Goal: Task Accomplishment & Management: Manage account settings

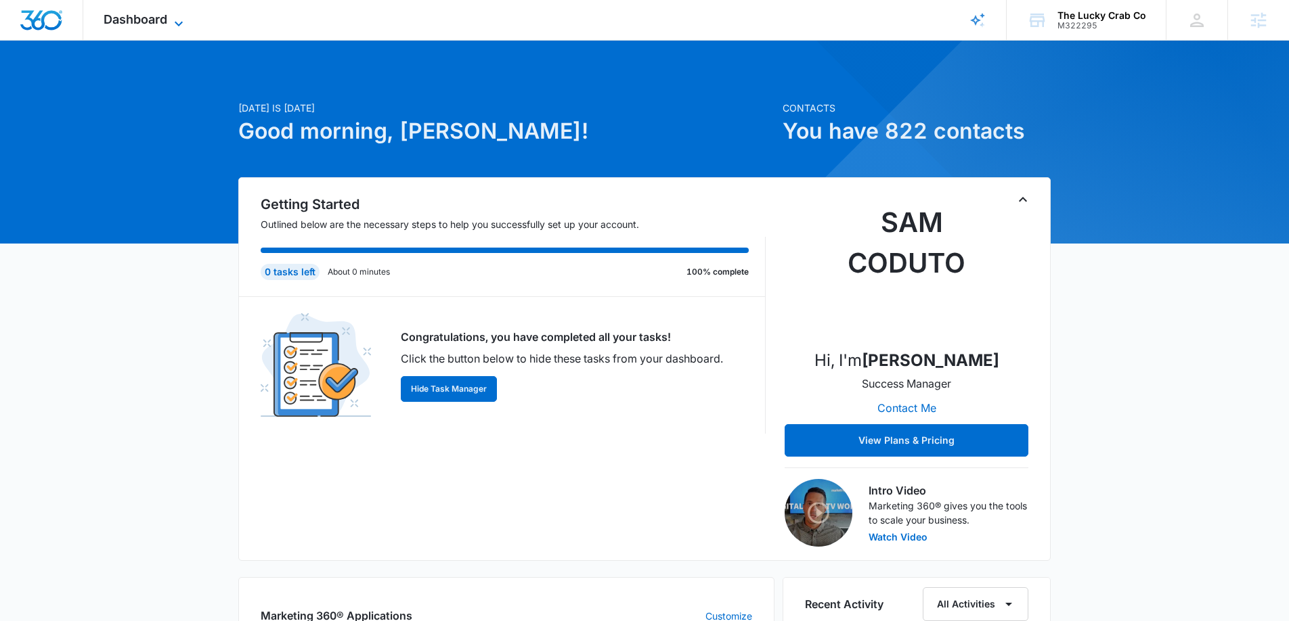
click at [177, 16] on icon at bounding box center [179, 24] width 16 height 16
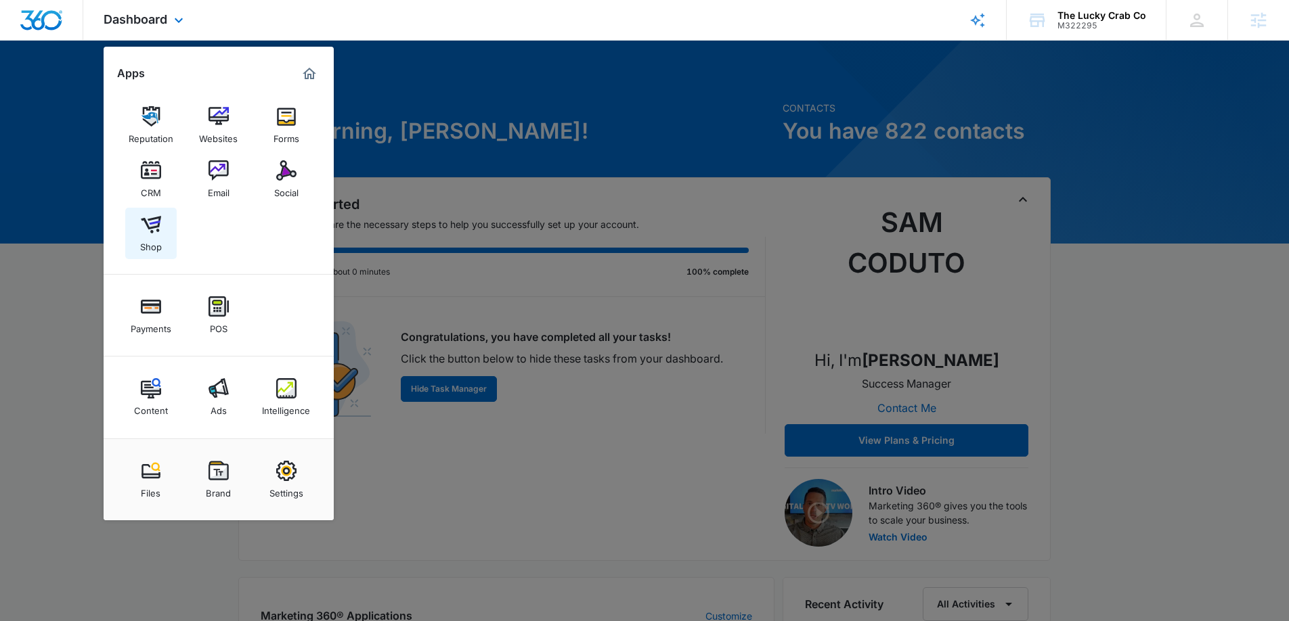
click at [150, 233] on img at bounding box center [151, 225] width 20 height 20
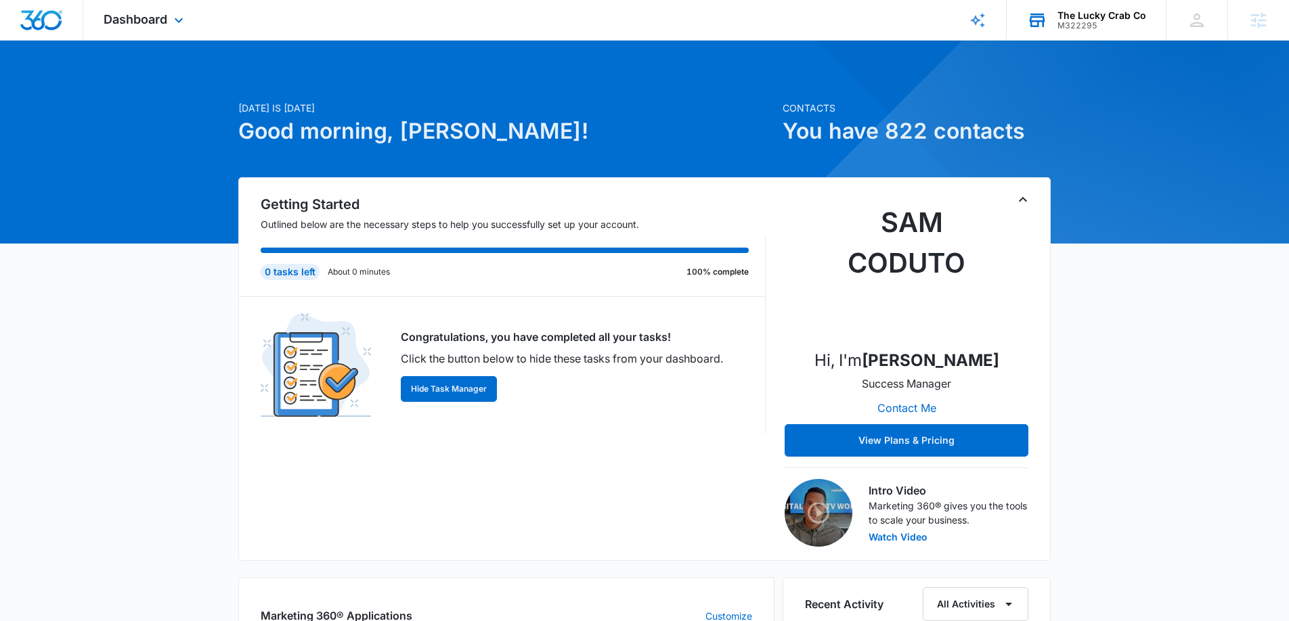
click at [1077, 30] on div "M322295" at bounding box center [1101, 25] width 89 height 9
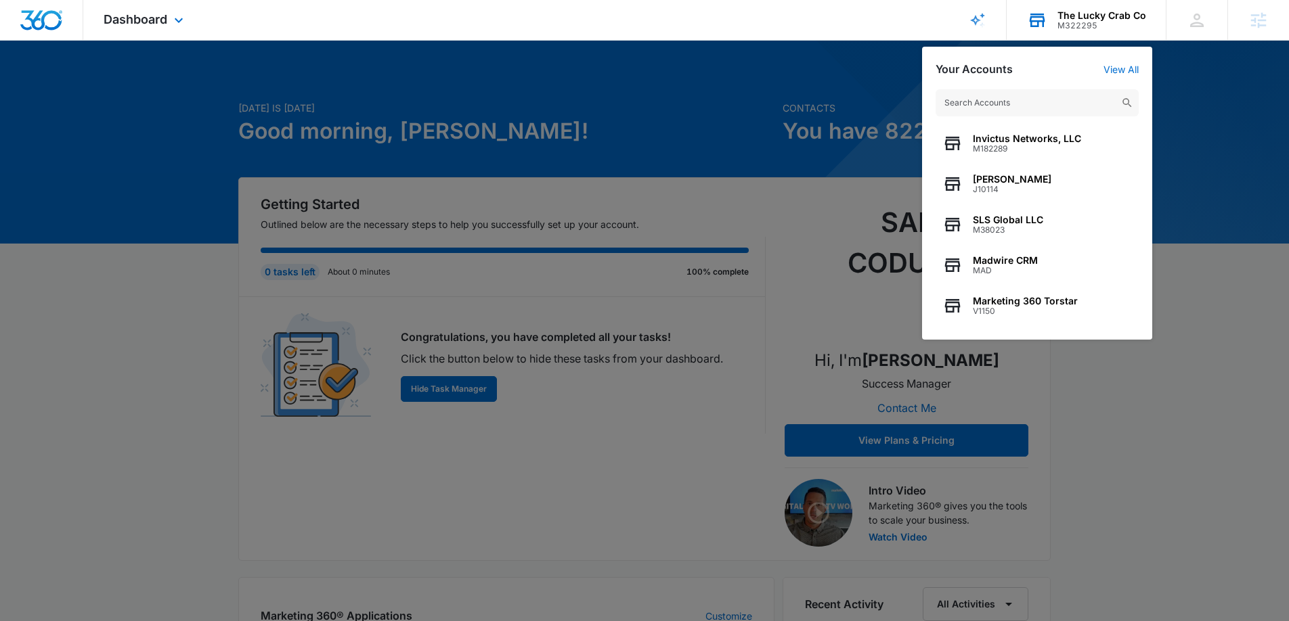
click at [997, 97] on input "text" at bounding box center [1036, 102] width 203 height 27
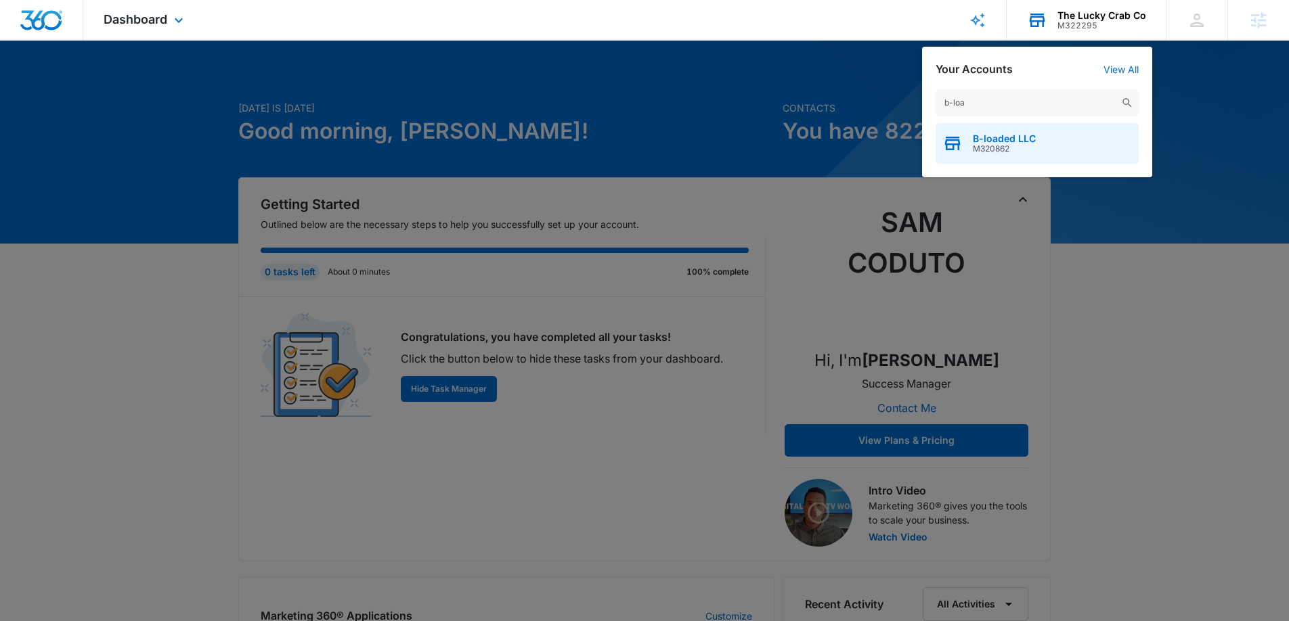
type input "b-loa"
click at [1007, 131] on div "B-loaded LLC M320862" at bounding box center [1036, 143] width 203 height 41
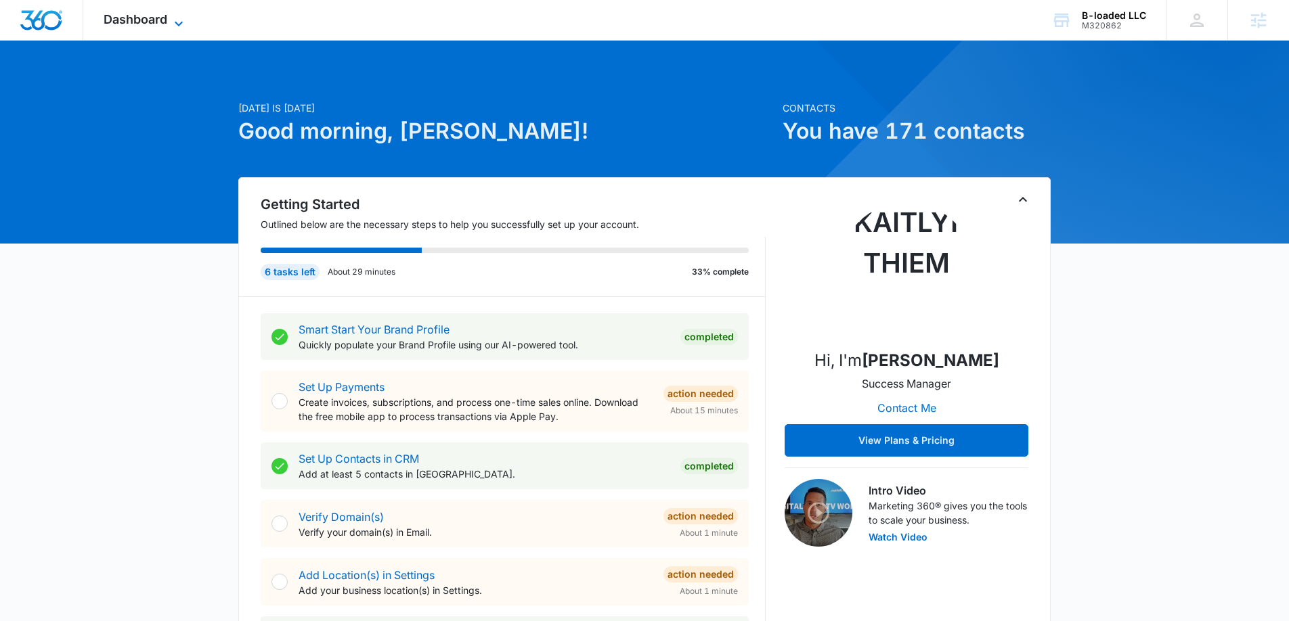
click at [120, 18] on span "Dashboard" at bounding box center [136, 19] width 64 height 14
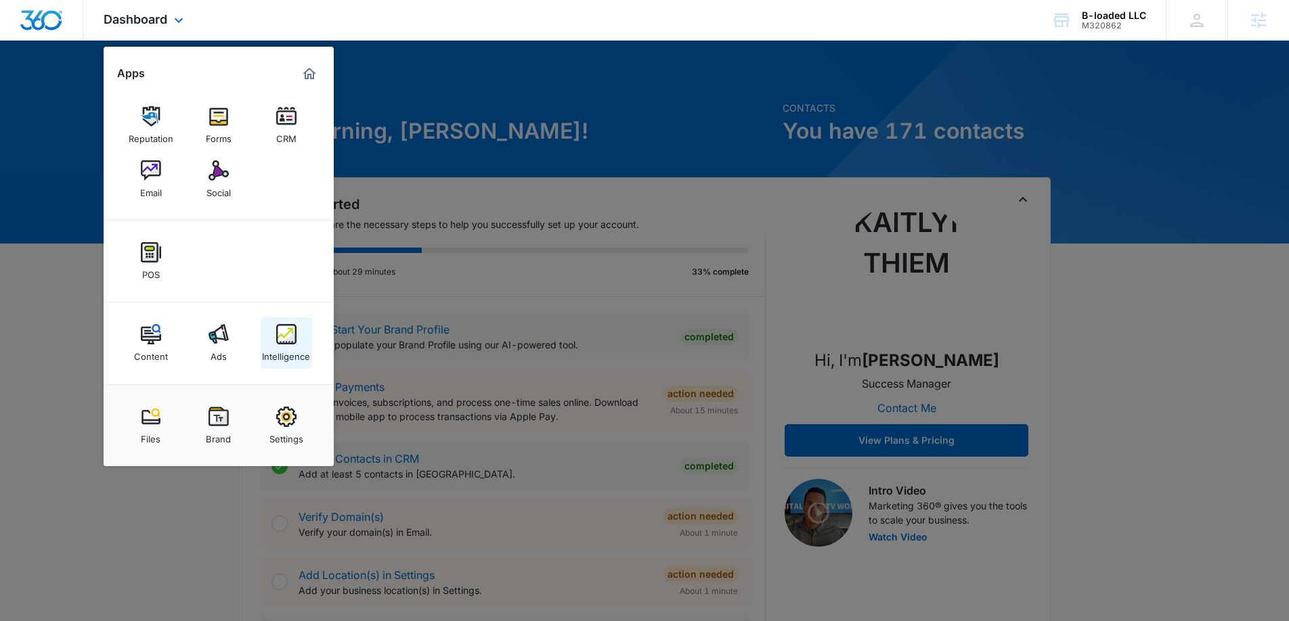
click at [288, 331] on img at bounding box center [286, 334] width 20 height 20
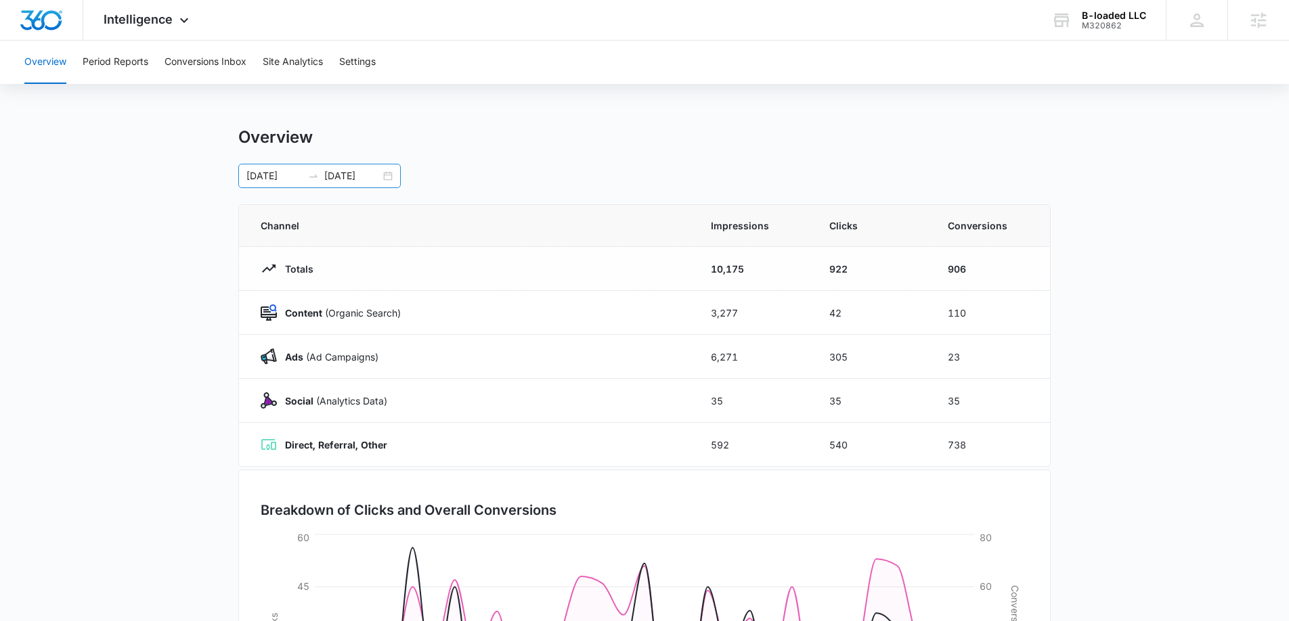
click at [390, 177] on div "09/04/2025 10/04/2025" at bounding box center [319, 176] width 162 height 24
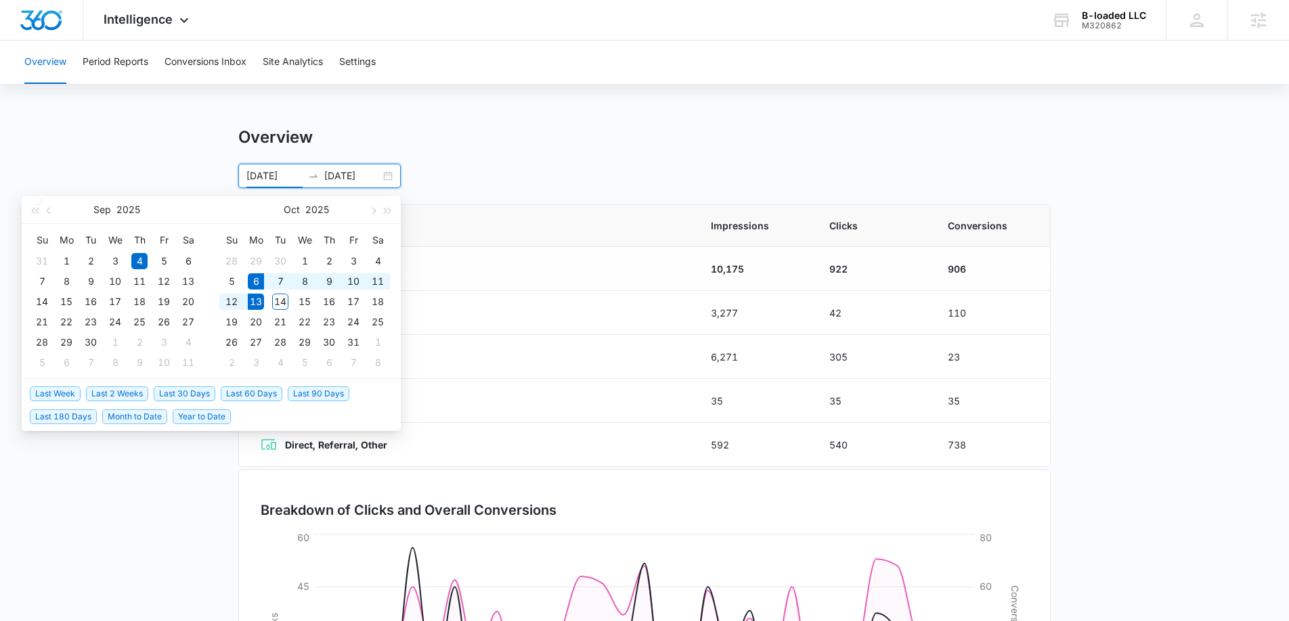
click at [78, 388] on span "Last Week" at bounding box center [55, 393] width 51 height 15
type input "10/06/2025"
type input "10/13/2025"
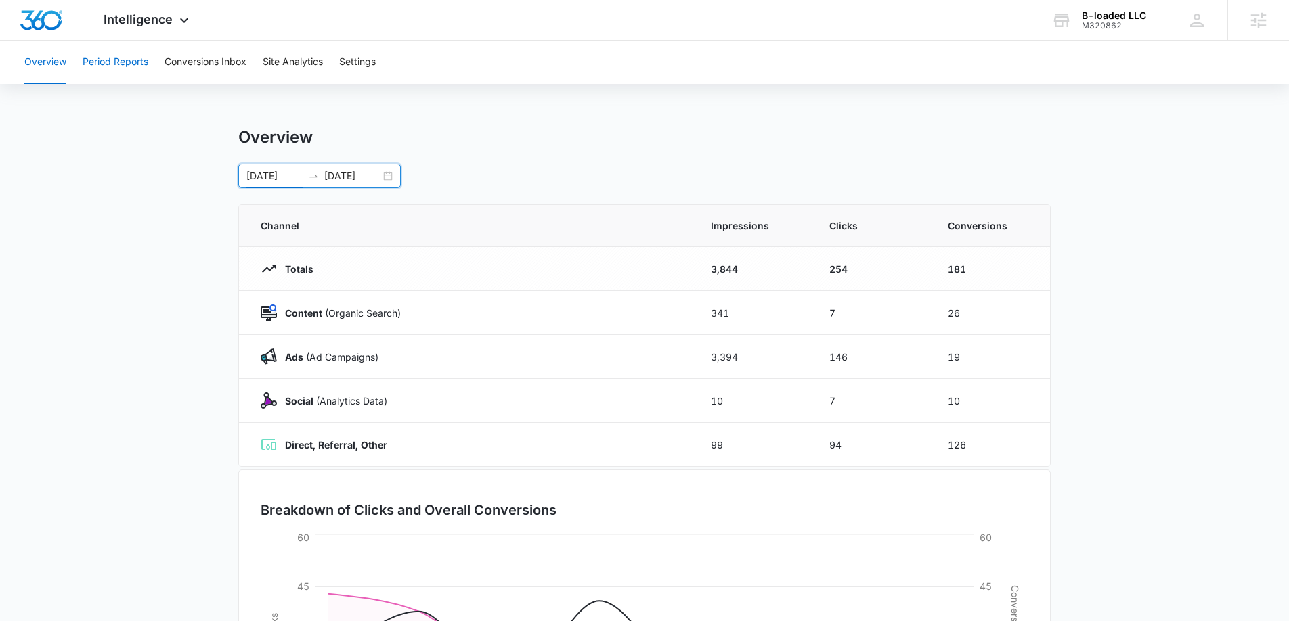
click at [135, 72] on button "Period Reports" at bounding box center [116, 62] width 66 height 43
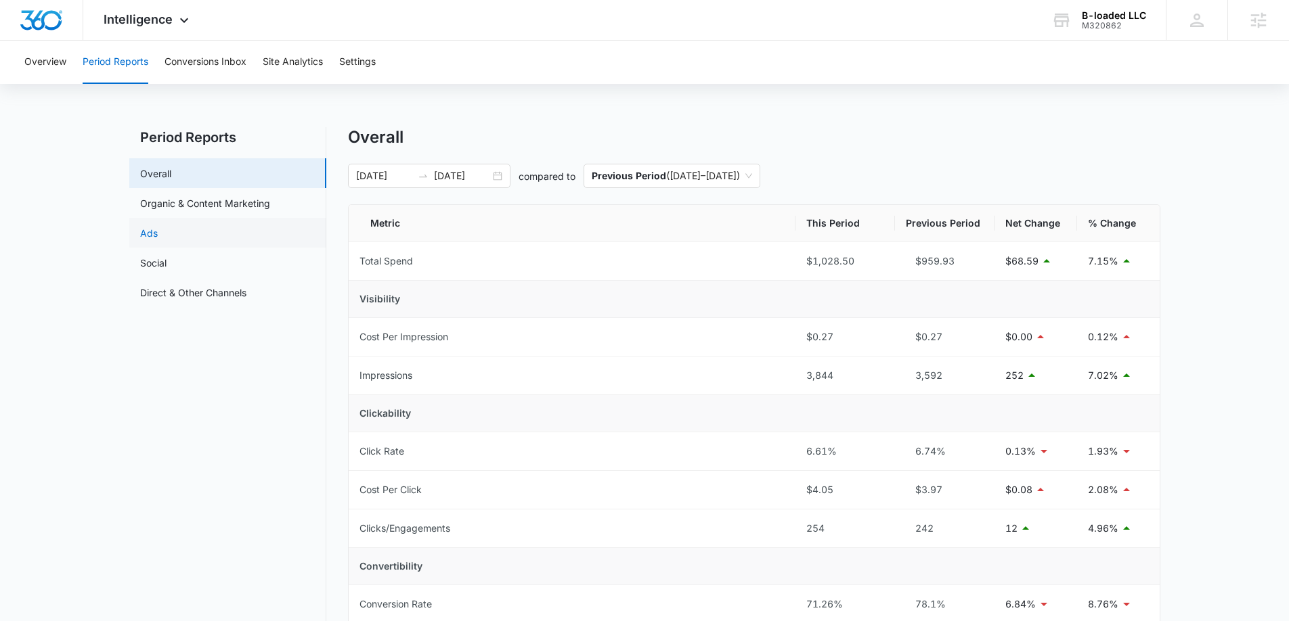
click at [158, 237] on link "Ads" at bounding box center [149, 233] width 18 height 14
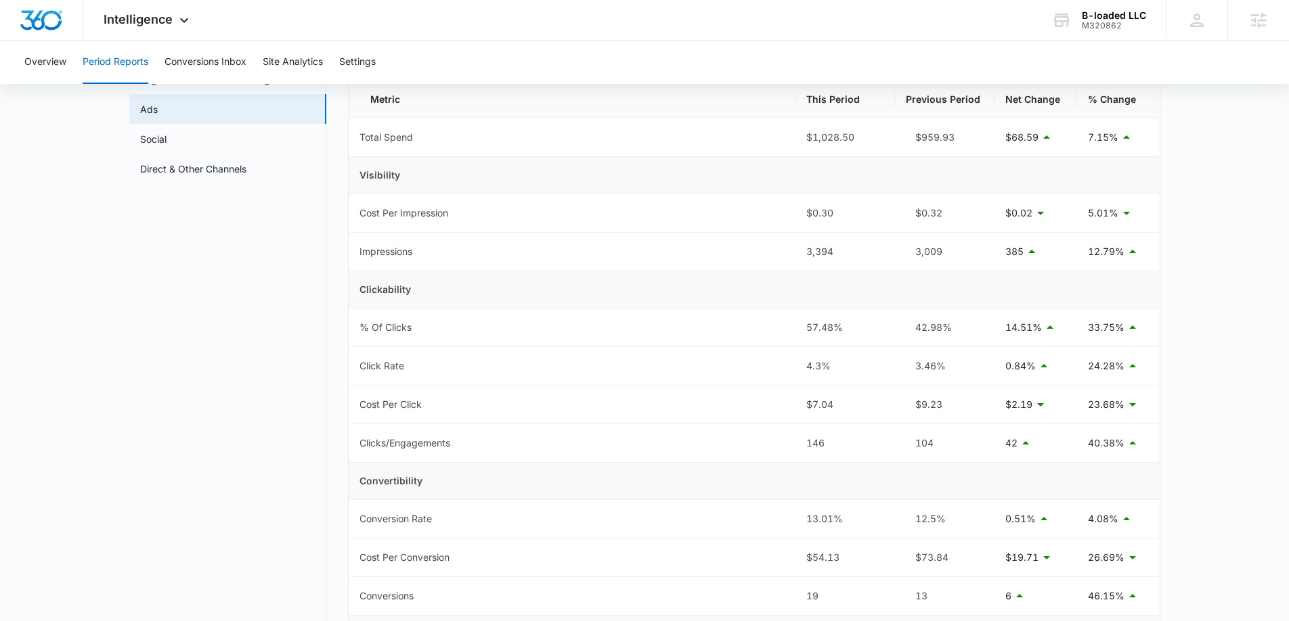
scroll to position [188, 0]
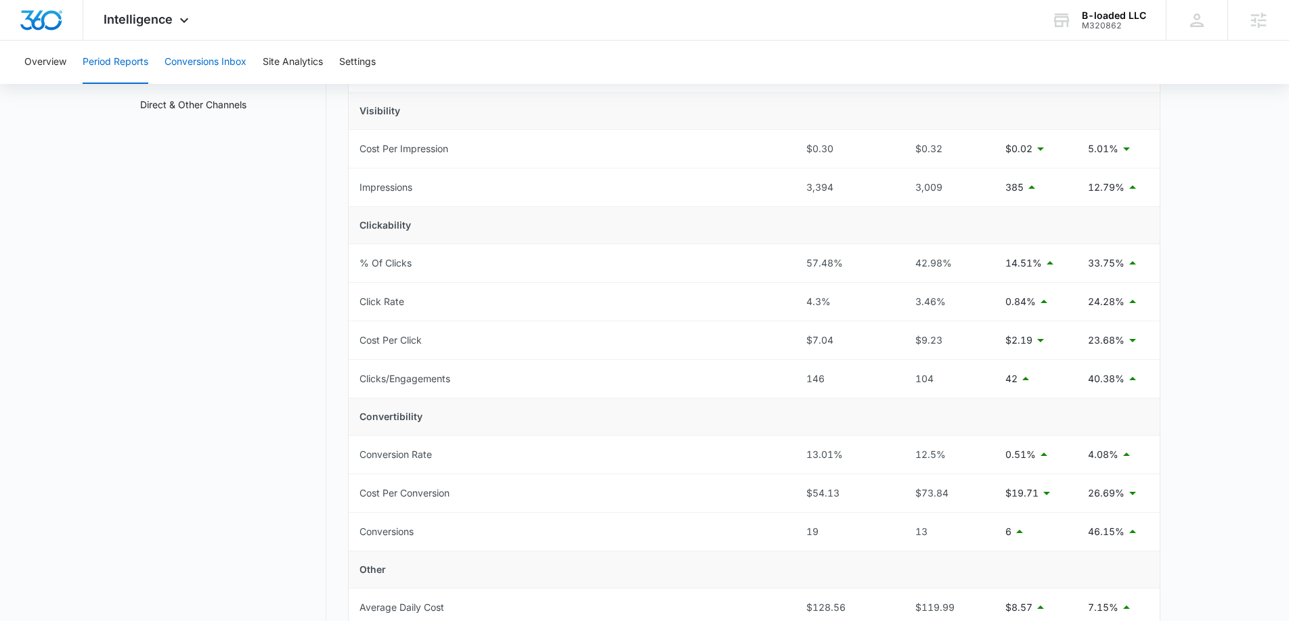
click at [190, 49] on button "Conversions Inbox" at bounding box center [205, 62] width 82 height 43
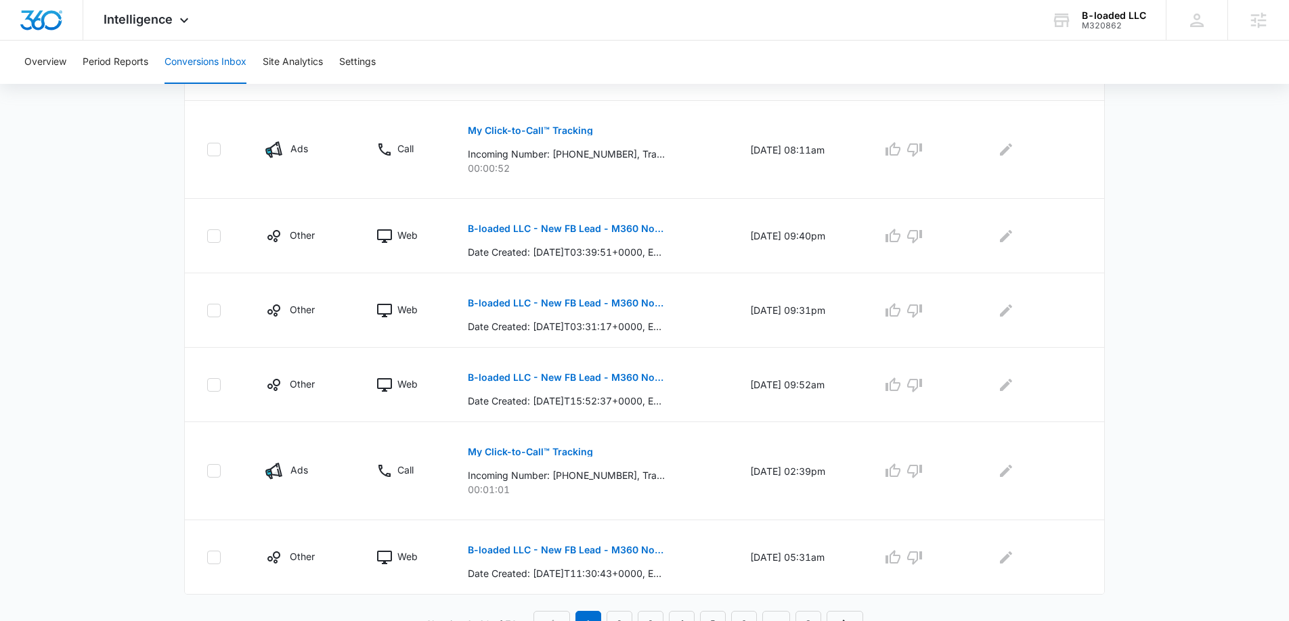
scroll to position [734, 0]
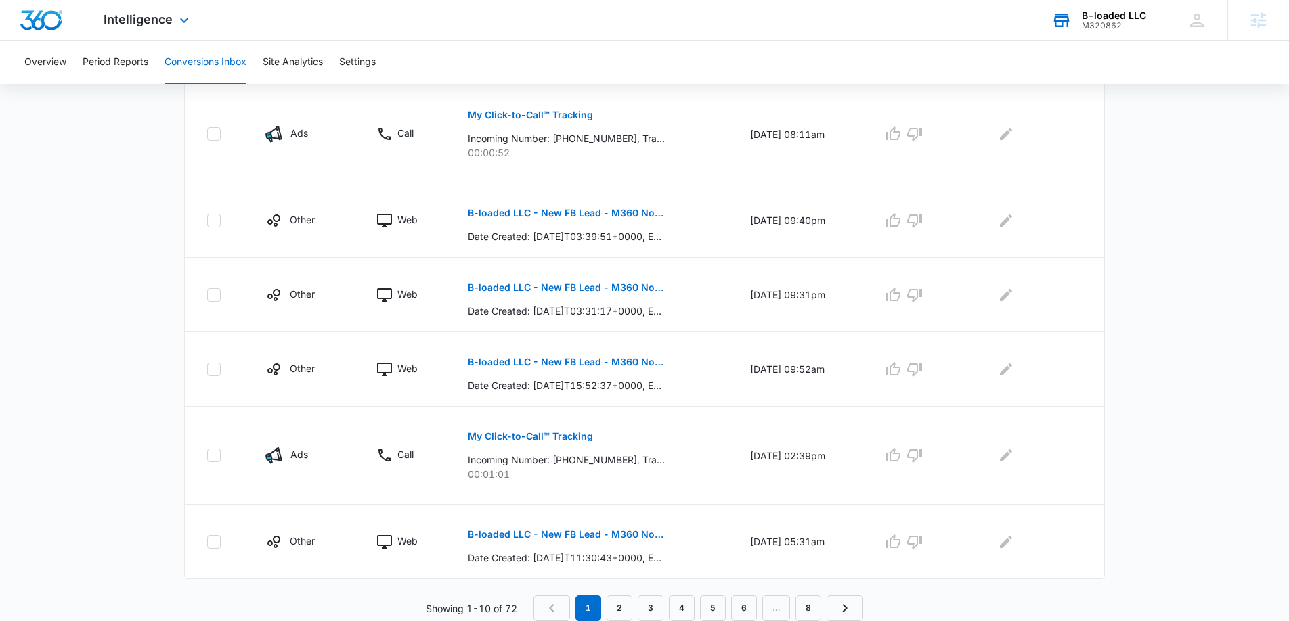
click at [1100, 21] on div "M320862" at bounding box center [1113, 25] width 64 height 9
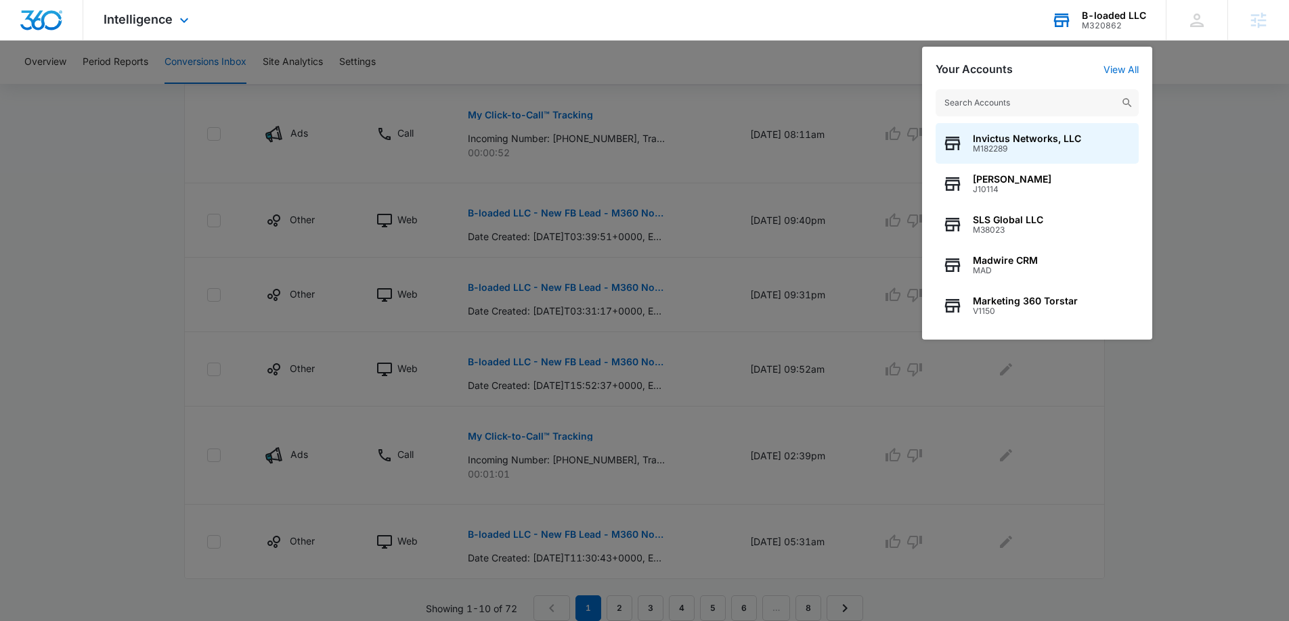
click at [1020, 101] on input "text" at bounding box center [1036, 102] width 203 height 27
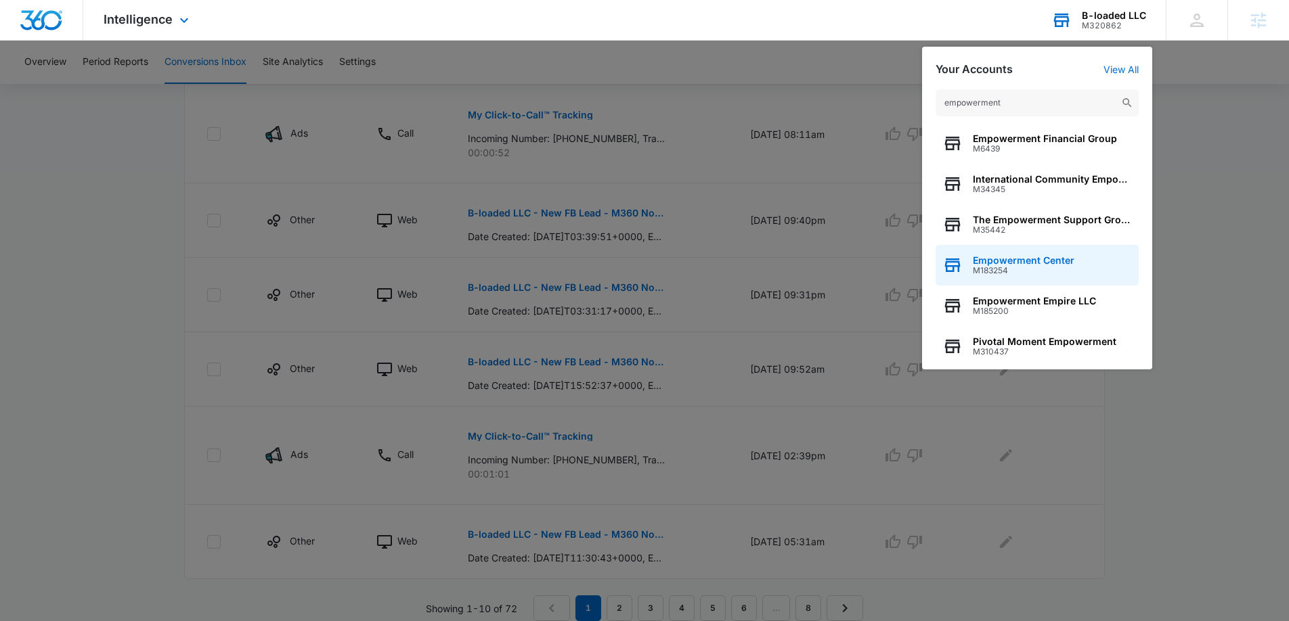
type input "empowerment"
click at [1014, 250] on div "Empowerment Center M183254" at bounding box center [1036, 265] width 203 height 41
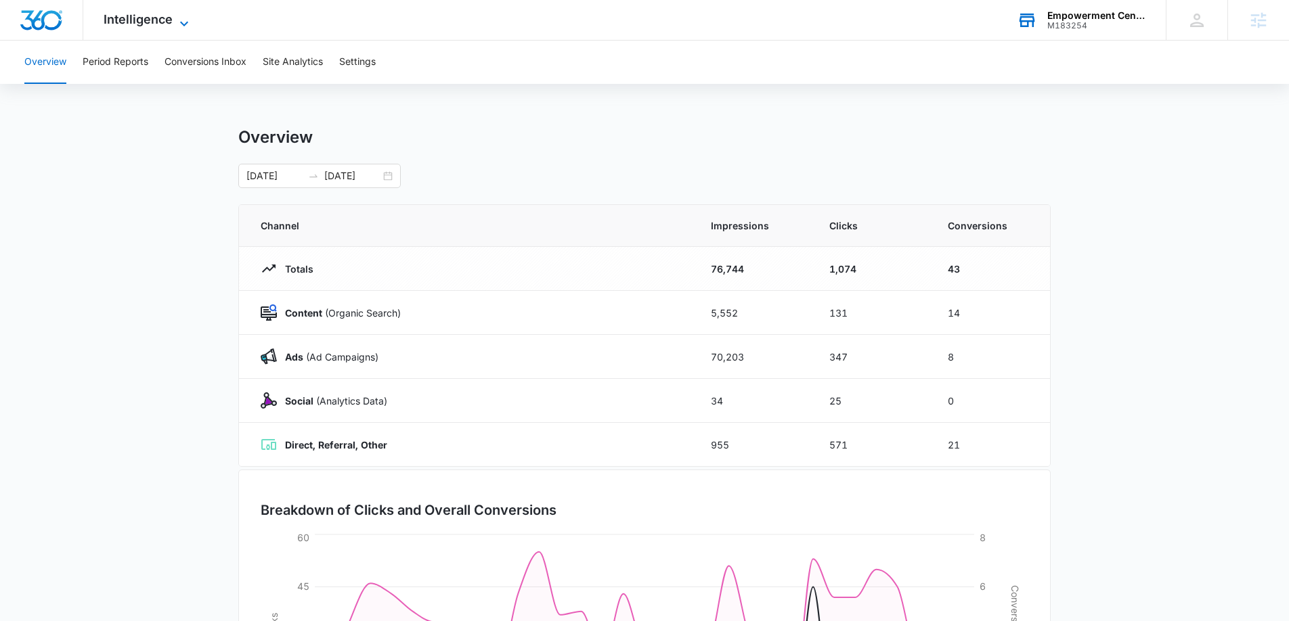
click at [131, 16] on span "Intelligence" at bounding box center [138, 19] width 69 height 14
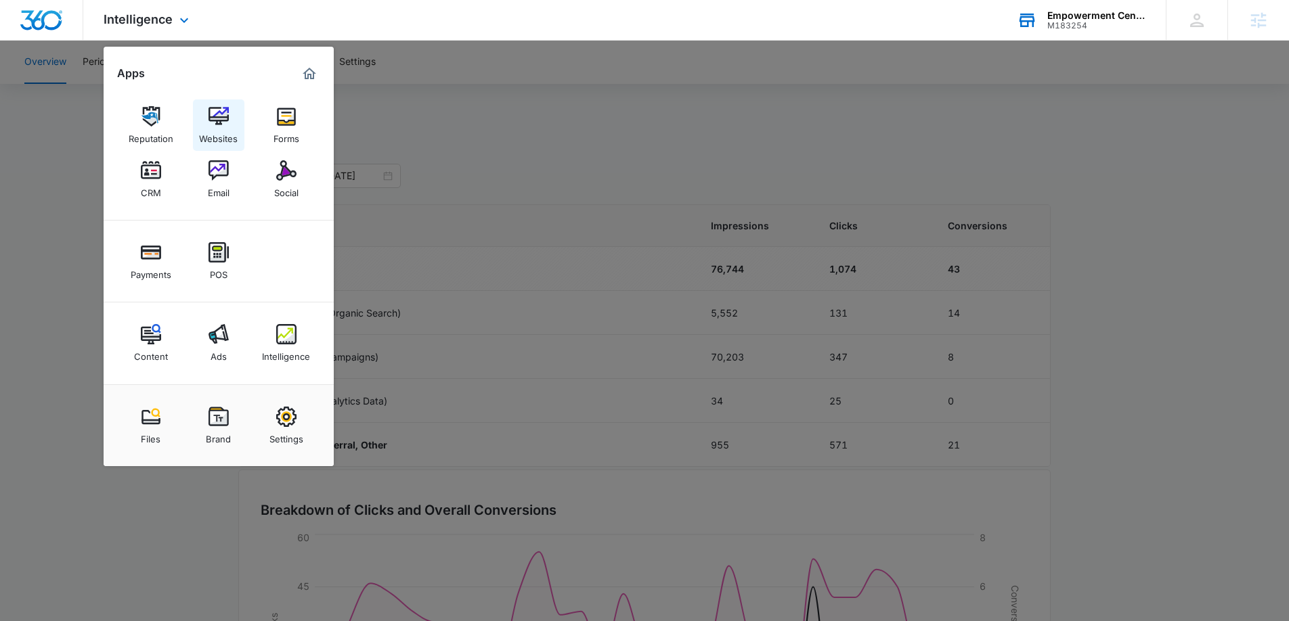
click at [231, 125] on link "Websites" at bounding box center [218, 124] width 51 height 51
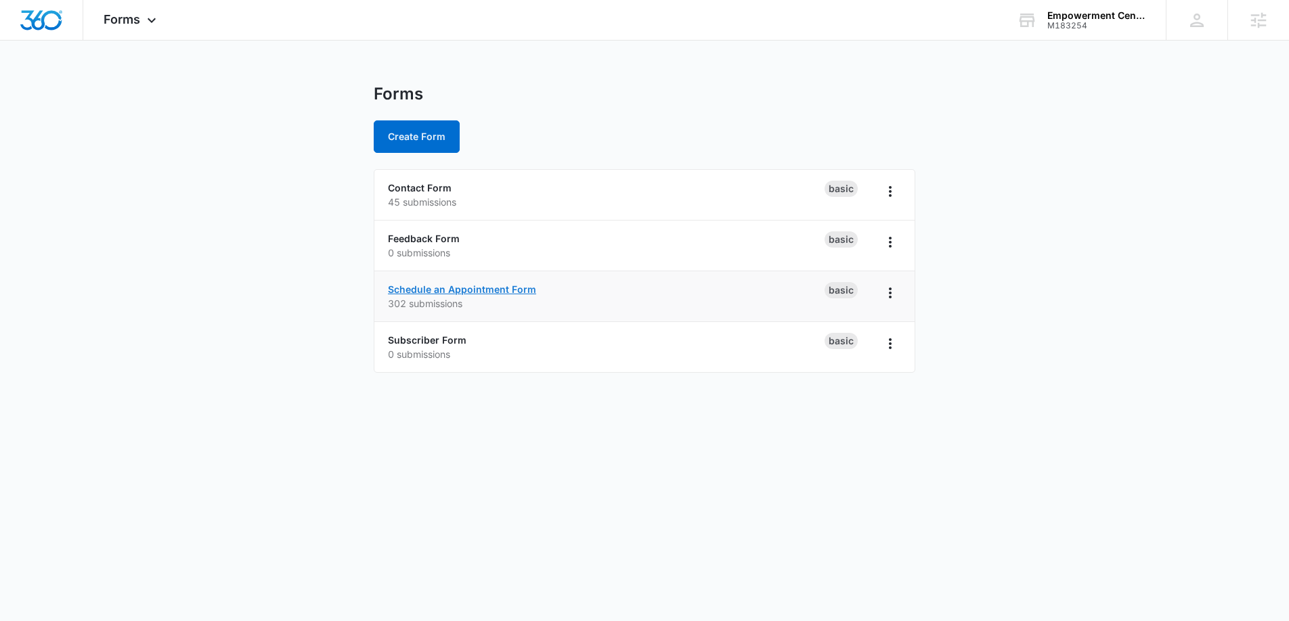
click at [427, 292] on link "Schedule an Appointment Form" at bounding box center [462, 290] width 148 height 12
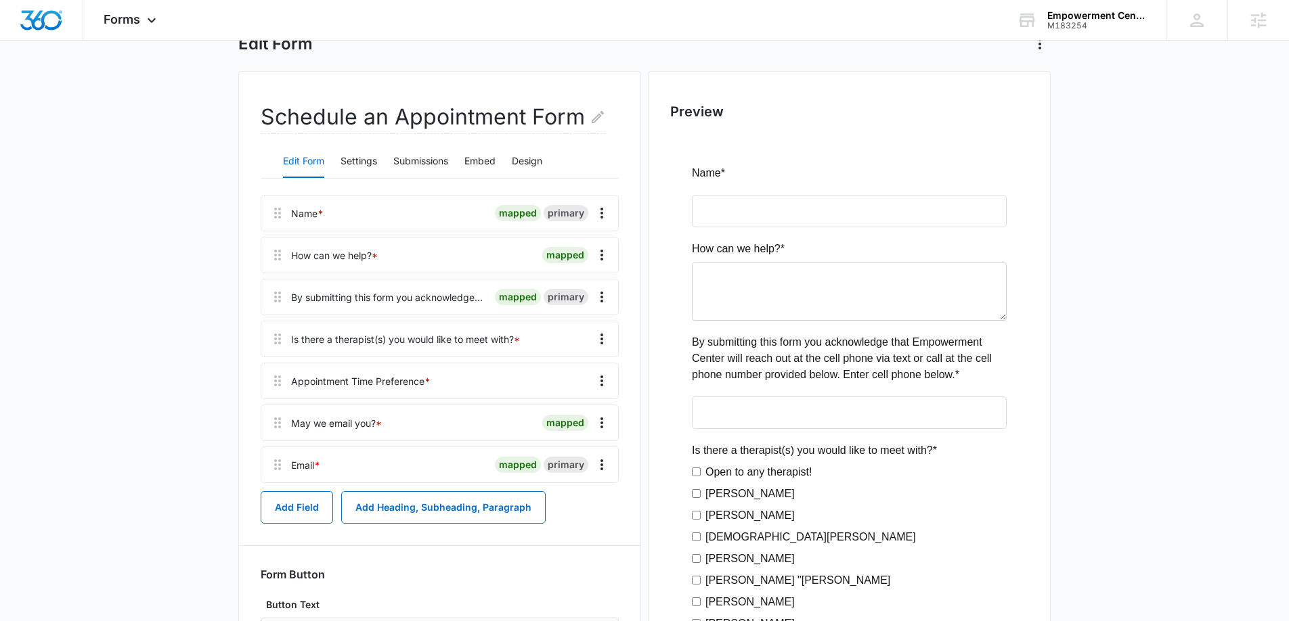
scroll to position [116, 0]
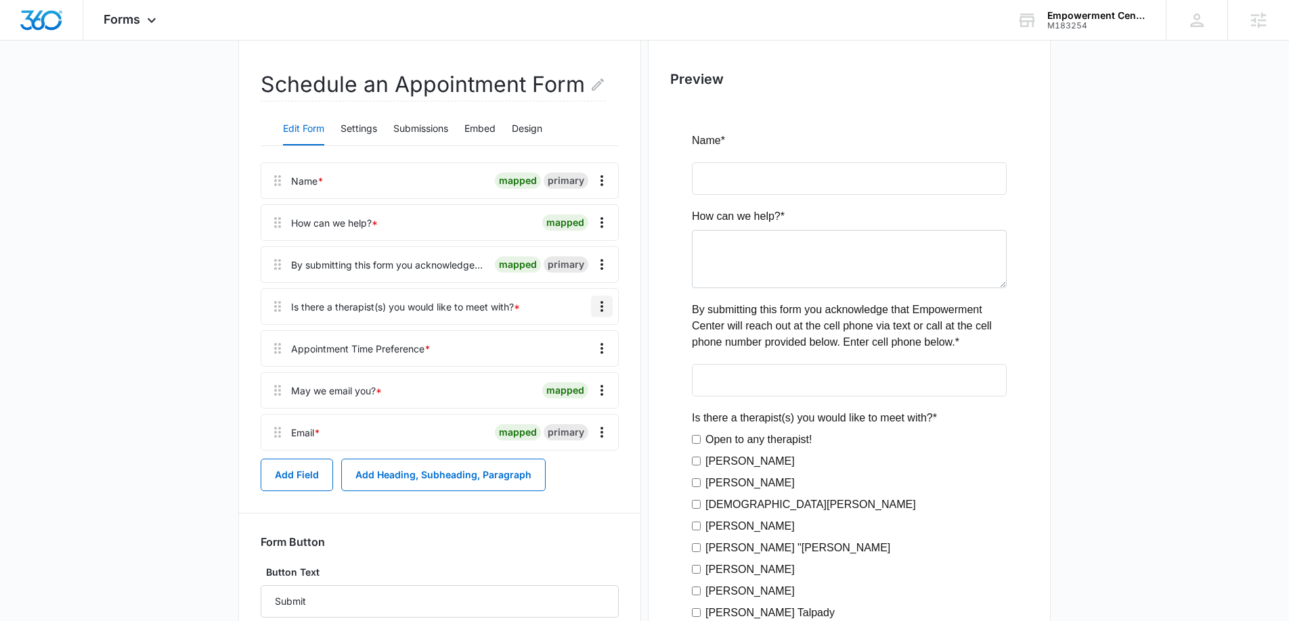
click at [602, 310] on icon "Overflow Menu" at bounding box center [601, 306] width 3 height 11
click at [562, 344] on div "Edit" at bounding box center [565, 344] width 28 height 9
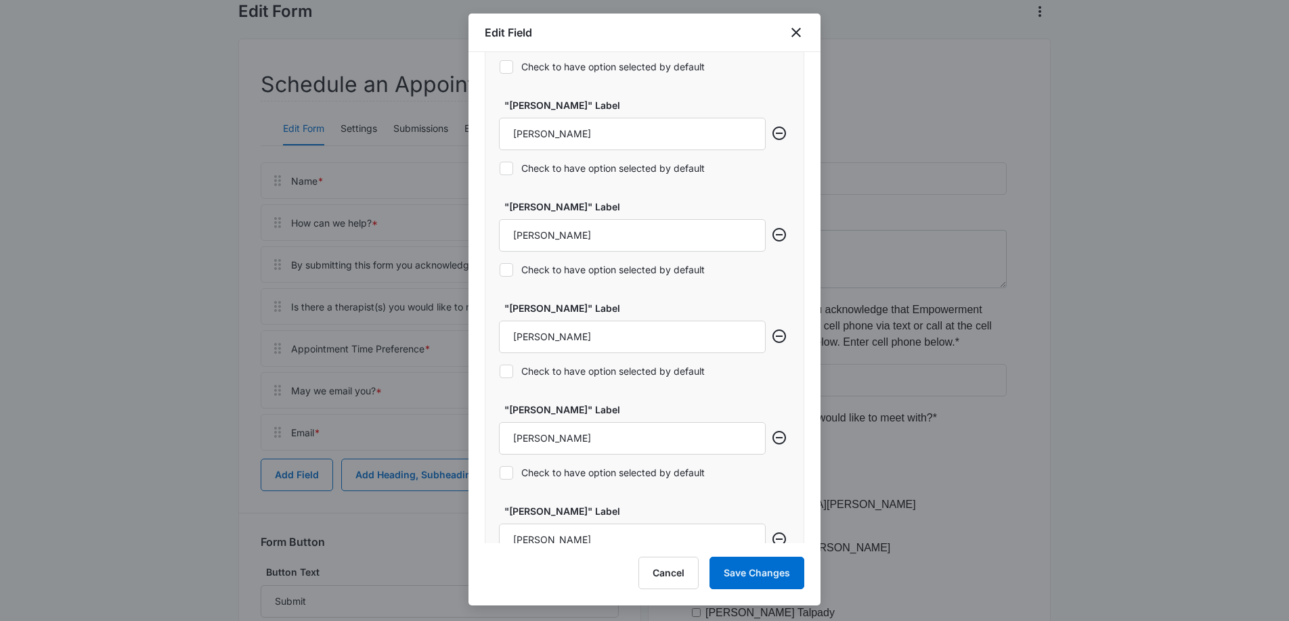
scroll to position [1775, 0]
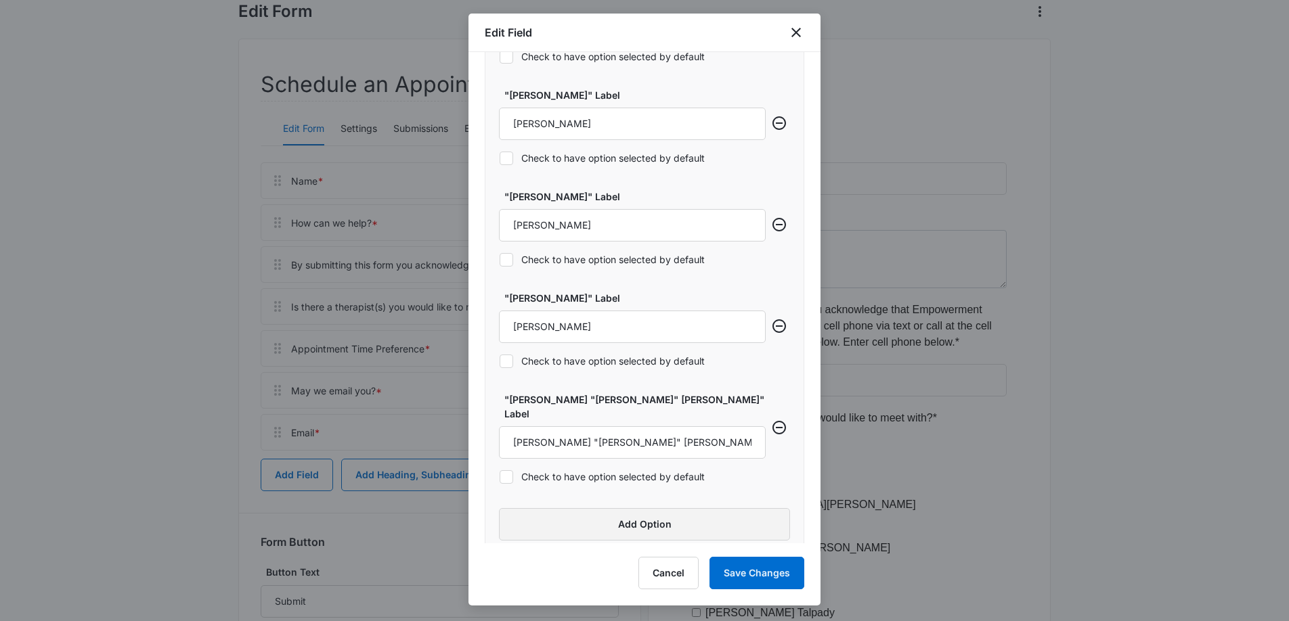
click at [585, 508] on button "Add Option" at bounding box center [644, 524] width 291 height 32
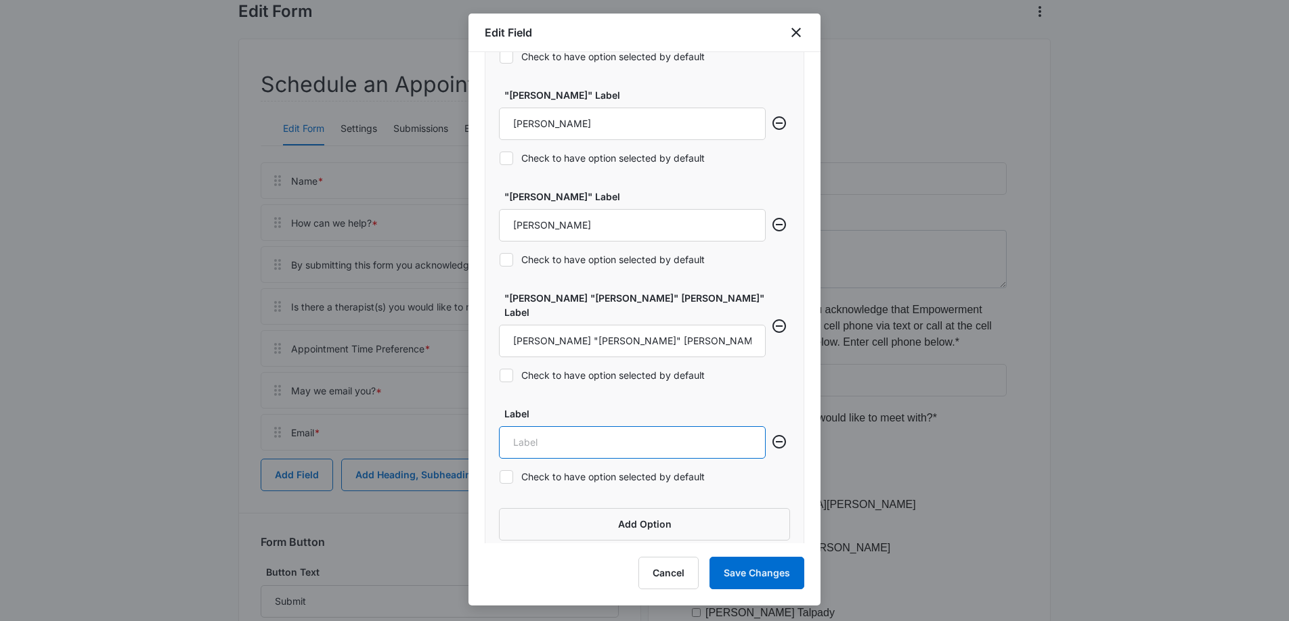
click at [536, 431] on input "Label" at bounding box center [632, 442] width 267 height 32
paste input "[PERSON_NAME], LAC"
type input "[PERSON_NAME]"
click at [730, 572] on button "Save Changes" at bounding box center [756, 573] width 95 height 32
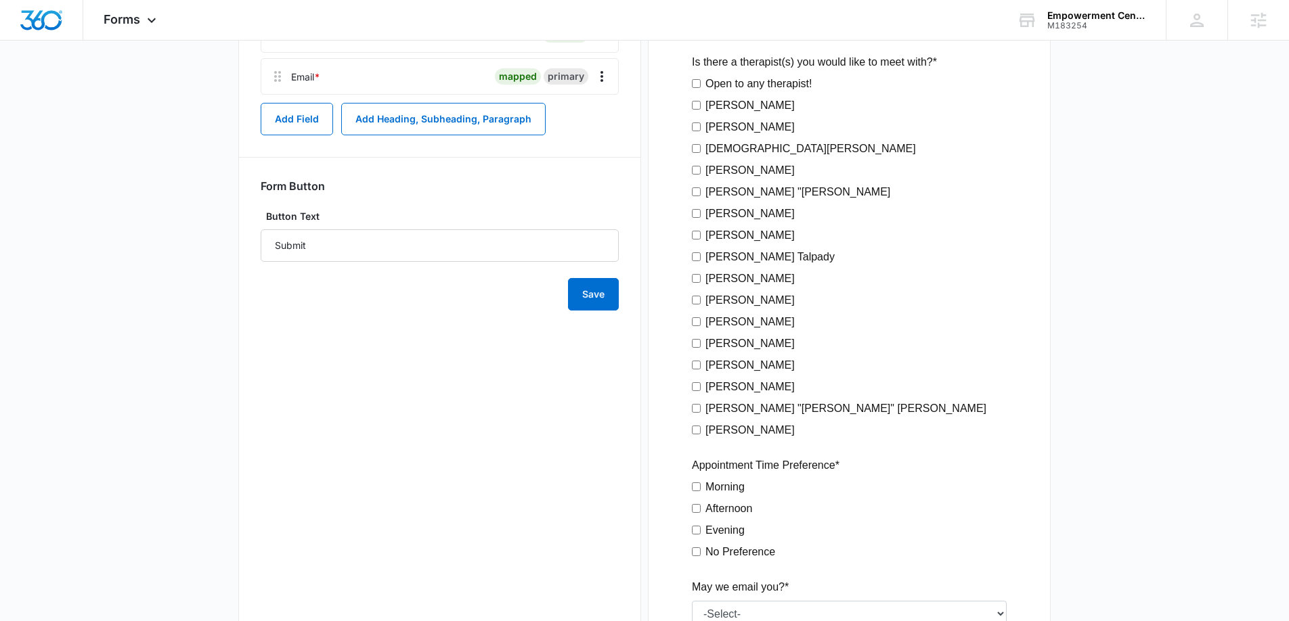
scroll to position [594, 0]
